Goal: Check status: Check status

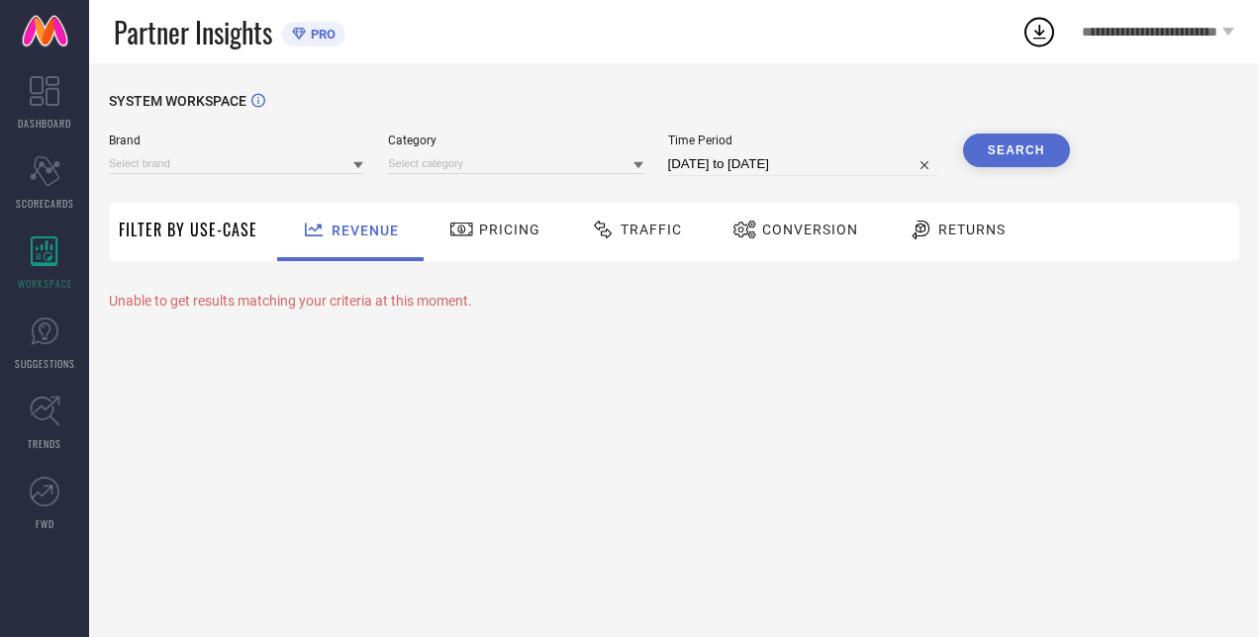
type input "H&M"
type input "All"
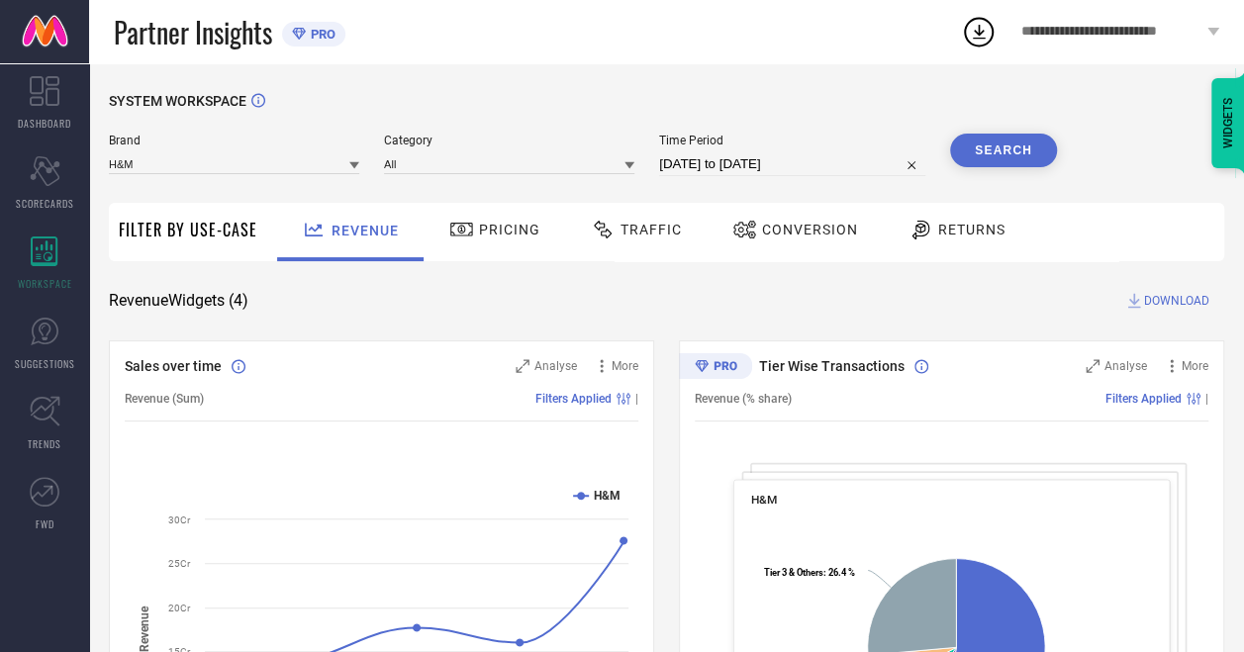
select select "7"
select select "2025"
select select "8"
select select "2025"
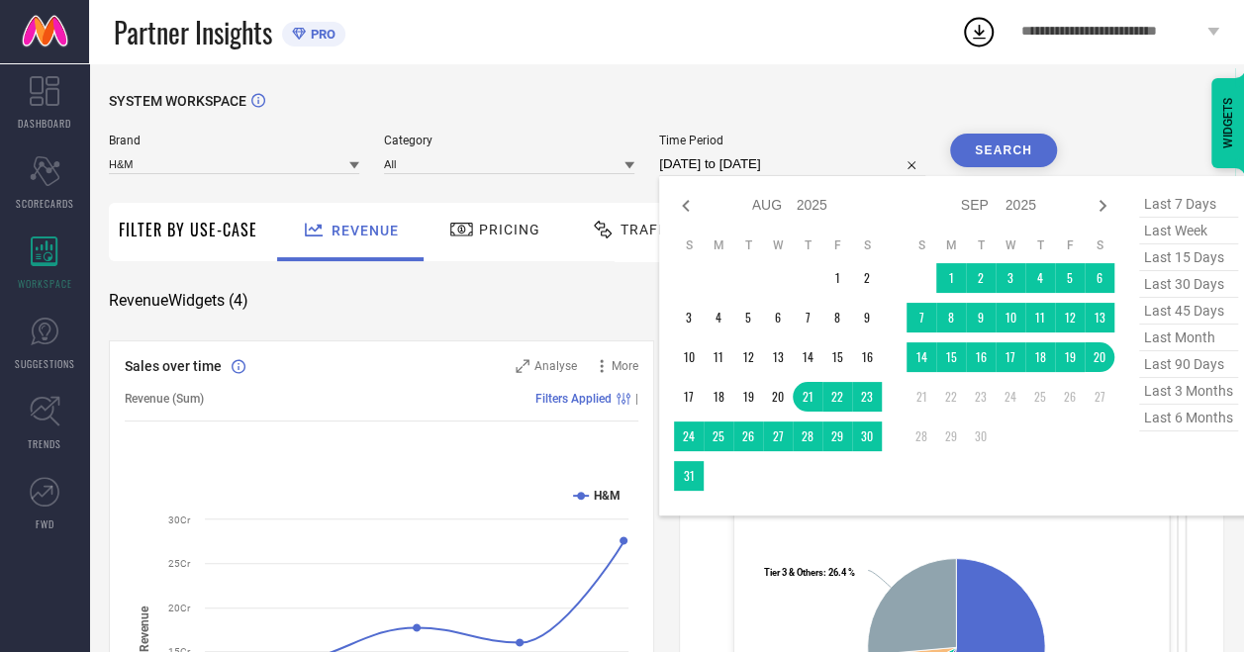
click at [735, 160] on input "[DATE] to [DATE]" at bounding box center [792, 164] width 266 height 24
click at [1071, 362] on td "19" at bounding box center [1070, 357] width 30 height 30
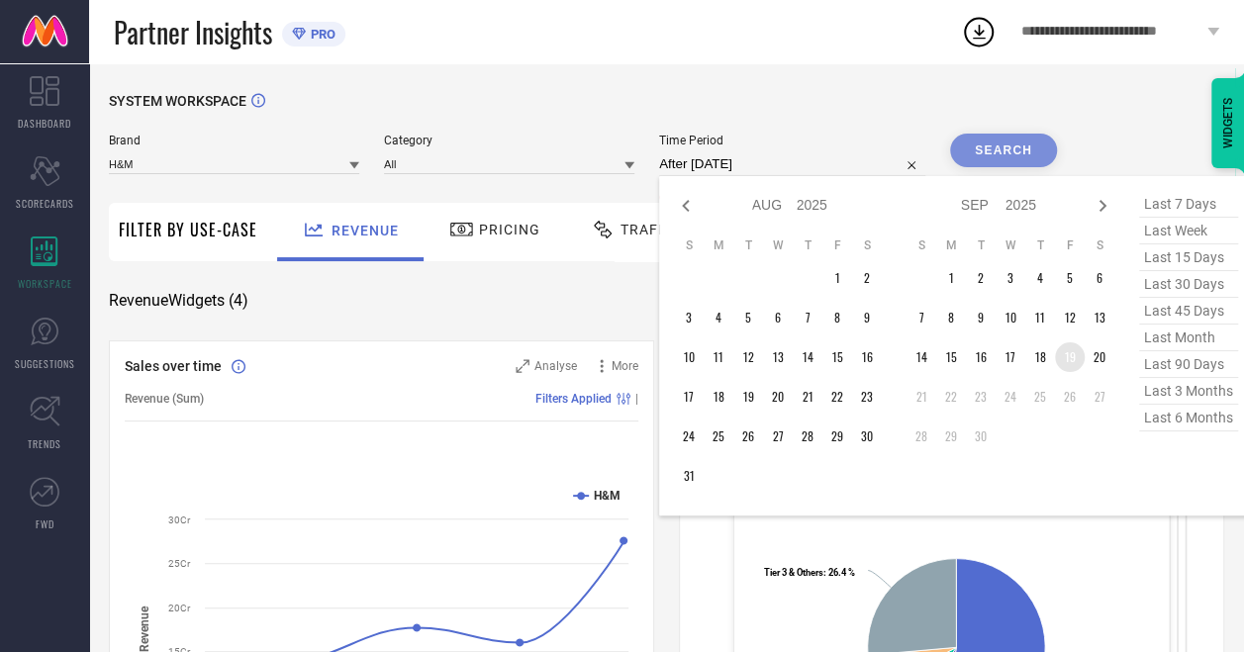
type input "[DATE] to [DATE]"
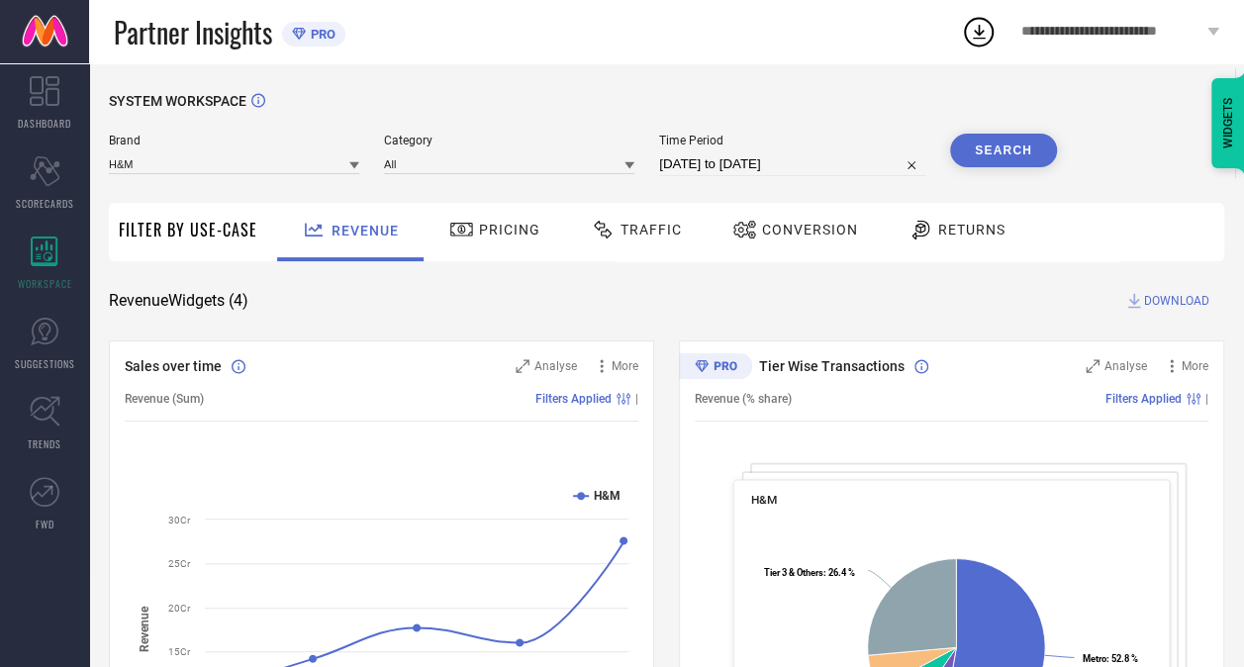
click at [1017, 144] on button "Search" at bounding box center [1003, 151] width 107 height 34
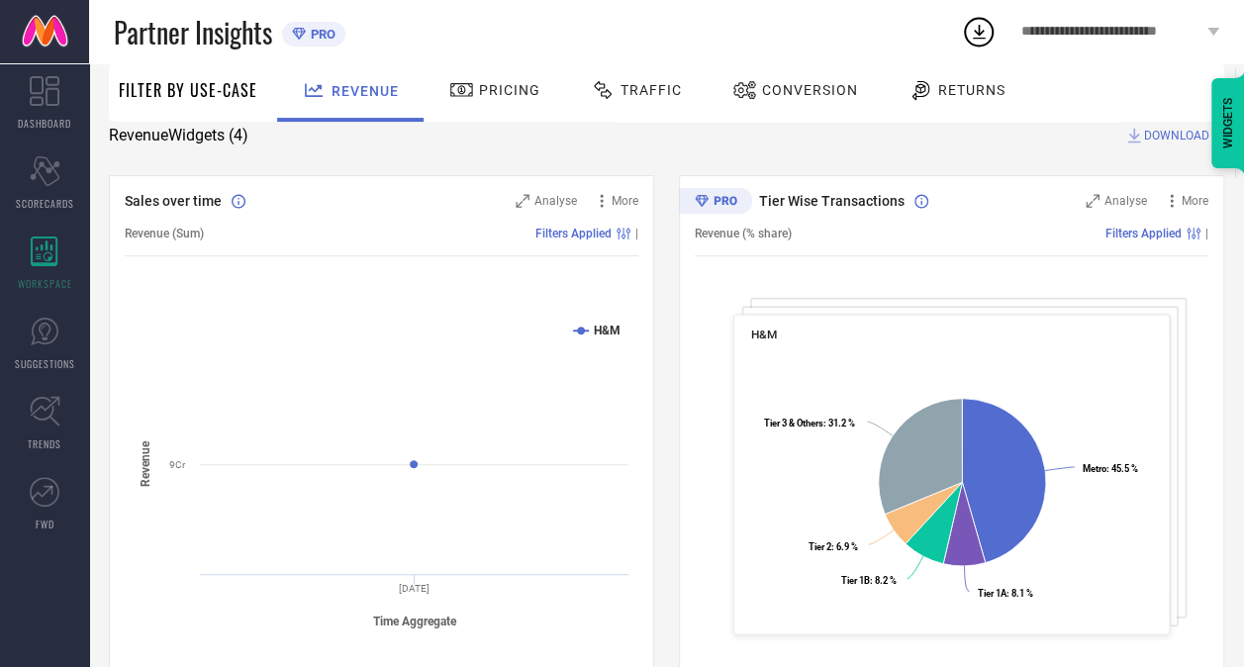
scroll to position [166, 0]
